Goal: Task Accomplishment & Management: Use online tool/utility

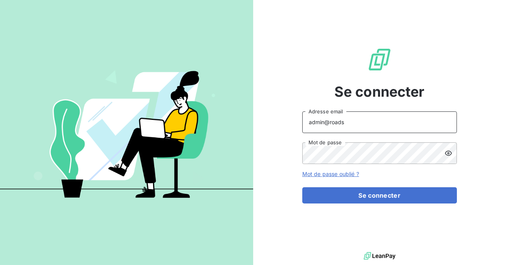
click at [357, 126] on input "admin@roads" at bounding box center [379, 122] width 155 height 22
type input "admin@excovalliance"
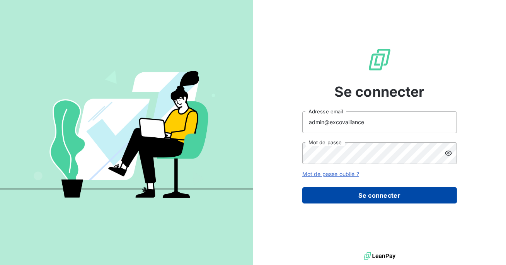
click at [360, 194] on button "Se connecter" at bounding box center [379, 195] width 155 height 16
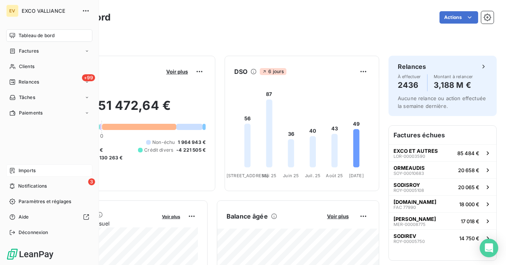
click at [27, 173] on span "Imports" at bounding box center [27, 170] width 17 height 7
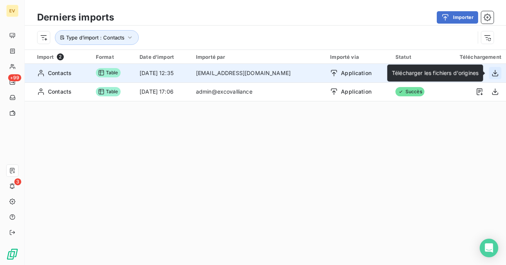
click at [500, 72] on button "button" at bounding box center [495, 73] width 12 height 12
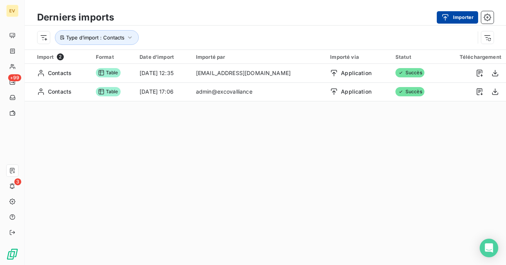
click at [459, 15] on button "Importer" at bounding box center [457, 17] width 41 height 12
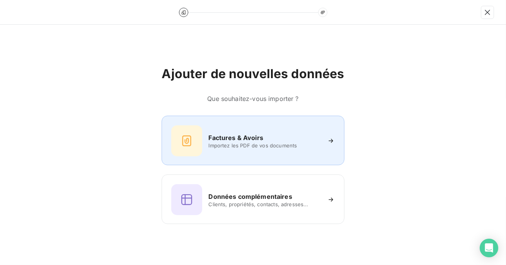
click at [263, 145] on span "Importez les PDF de vos documents" at bounding box center [264, 145] width 112 height 6
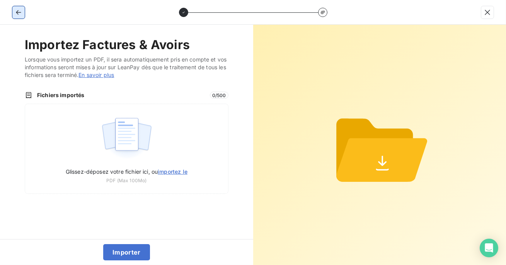
click at [21, 14] on icon "button" at bounding box center [19, 13] width 8 height 8
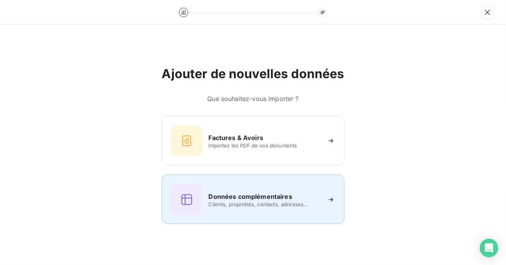
click at [236, 202] on span "Clients, propriétés, contacts, adresses..." at bounding box center [264, 204] width 112 height 6
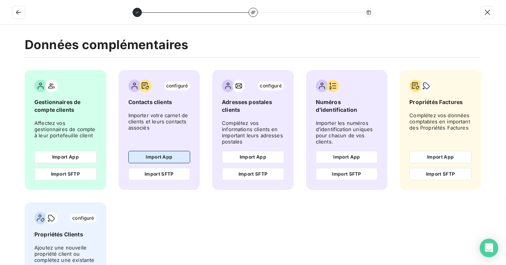
click at [159, 156] on button "Import App" at bounding box center [159, 157] width 62 height 12
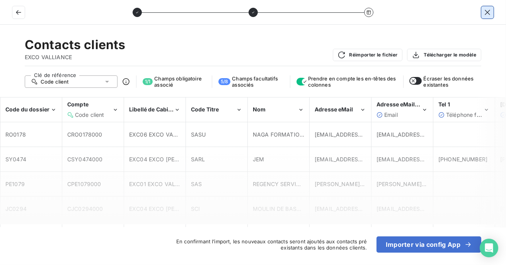
click at [488, 11] on icon "button" at bounding box center [488, 13] width 8 height 8
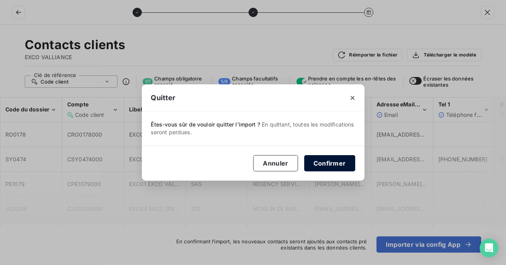
click at [316, 166] on button "Confirmer" at bounding box center [329, 163] width 51 height 16
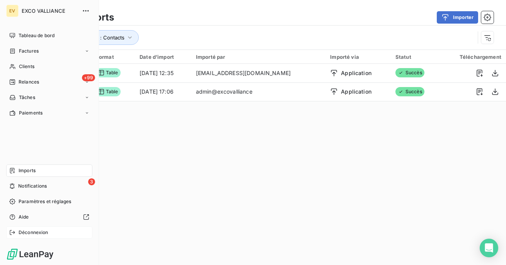
click at [19, 235] on span "Déconnexion" at bounding box center [34, 232] width 30 height 7
